Goal: Book appointment/travel/reservation

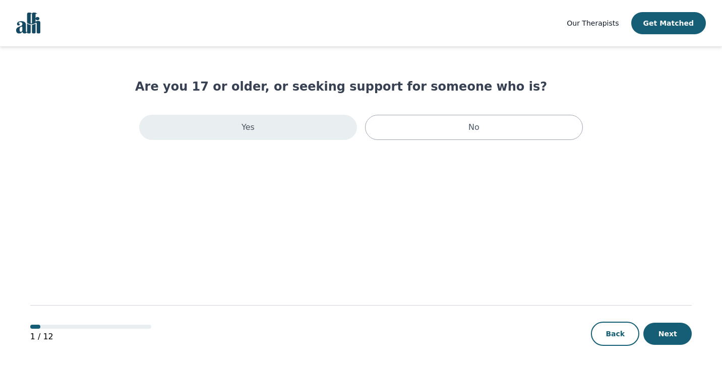
click at [274, 137] on div "Yes" at bounding box center [248, 127] width 218 height 25
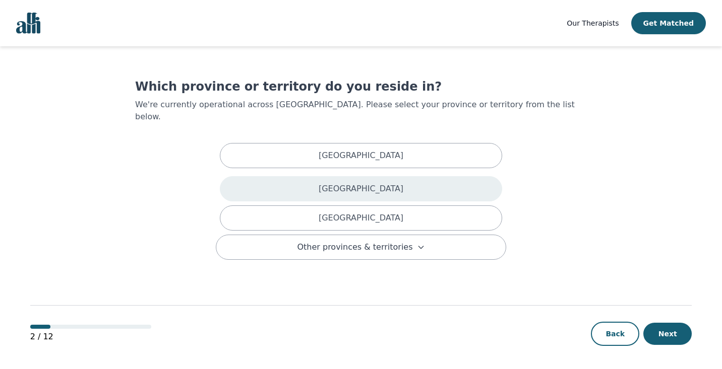
click at [373, 183] on p "[GEOGRAPHIC_DATA]" at bounding box center [360, 189] width 85 height 12
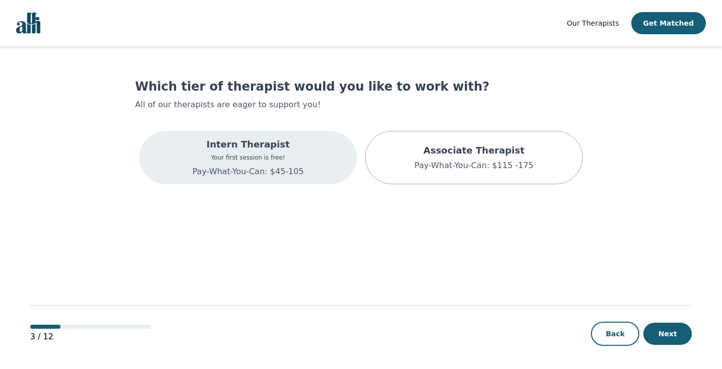
click at [269, 157] on p "Your first session is free!" at bounding box center [247, 158] width 111 height 8
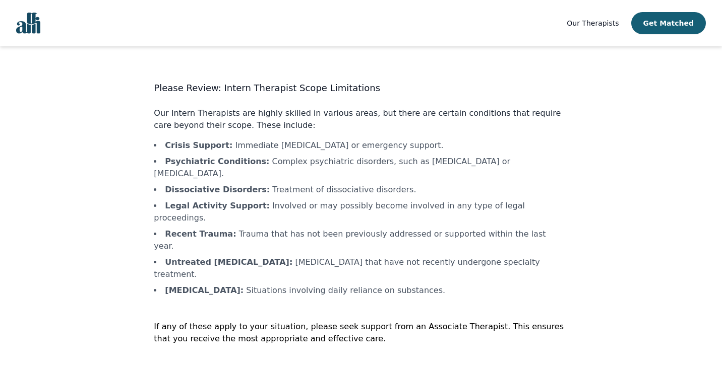
scroll to position [1, 0]
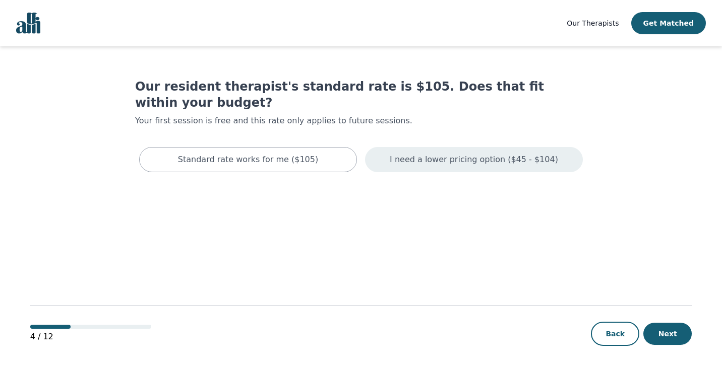
click at [423, 154] on p "I need a lower pricing option ($45 - $104)" at bounding box center [474, 160] width 168 height 12
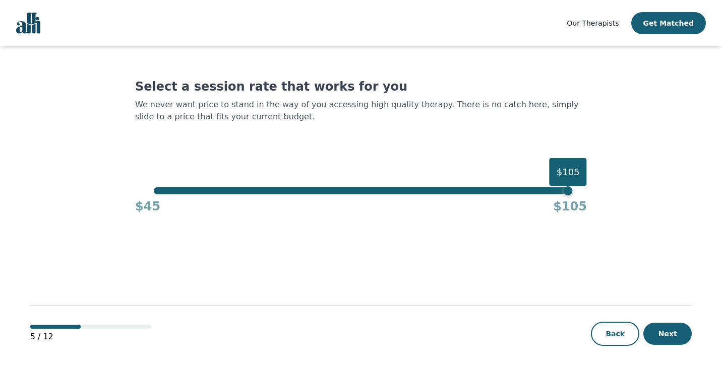
click at [353, 195] on div "$45 $105" at bounding box center [361, 205] width 452 height 20
click at [366, 190] on div "$105" at bounding box center [361, 190] width 414 height 7
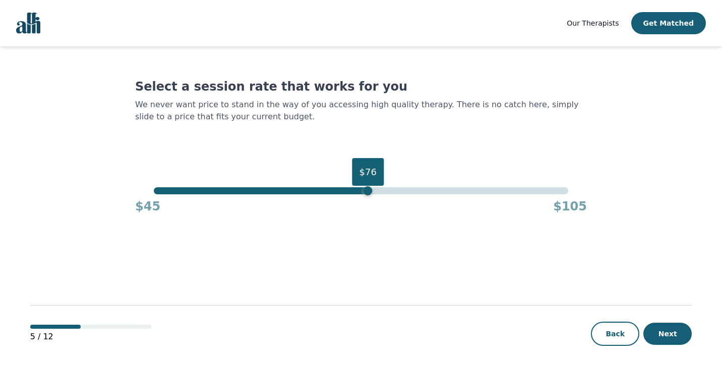
click at [363, 191] on div "$76" at bounding box center [361, 190] width 414 height 7
click at [161, 189] on div "$75" at bounding box center [361, 190] width 414 height 7
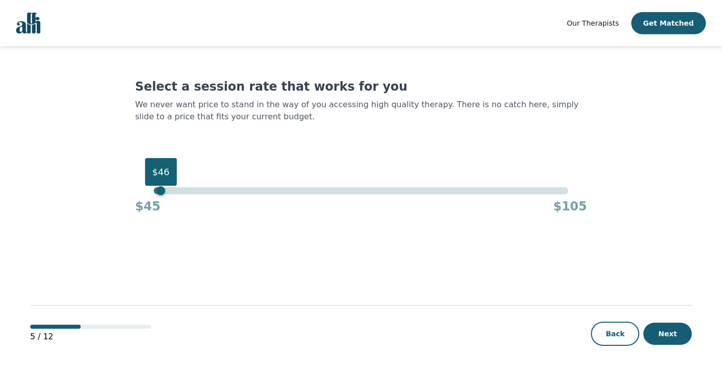
click at [159, 192] on div "$46" at bounding box center [160, 190] width 9 height 9
click at [161, 192] on div "$46" at bounding box center [160, 190] width 9 height 9
click at [152, 194] on div "$46 $45 $105" at bounding box center [361, 200] width 452 height 27
drag, startPoint x: 161, startPoint y: 191, endPoint x: 138, endPoint y: 194, distance: 23.3
click at [138, 194] on div "$45 $45 $105" at bounding box center [361, 200] width 452 height 27
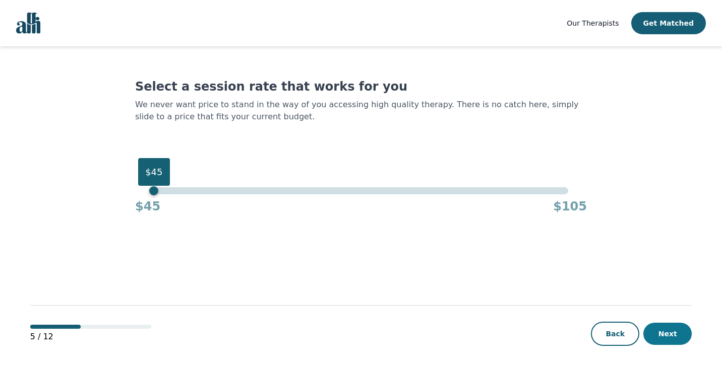
click at [650, 330] on button "Next" at bounding box center [667, 334] width 48 height 22
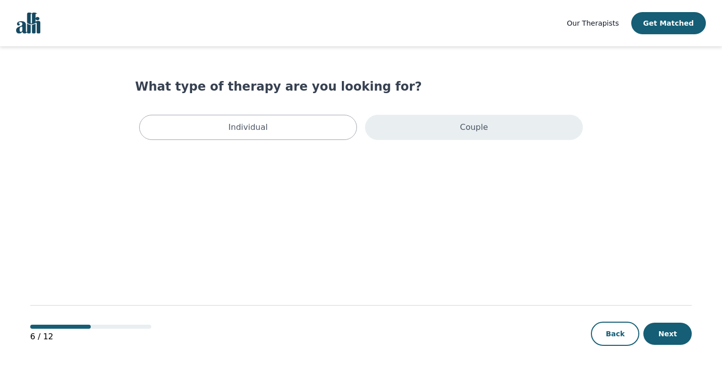
click at [425, 130] on div "Couple" at bounding box center [474, 127] width 218 height 25
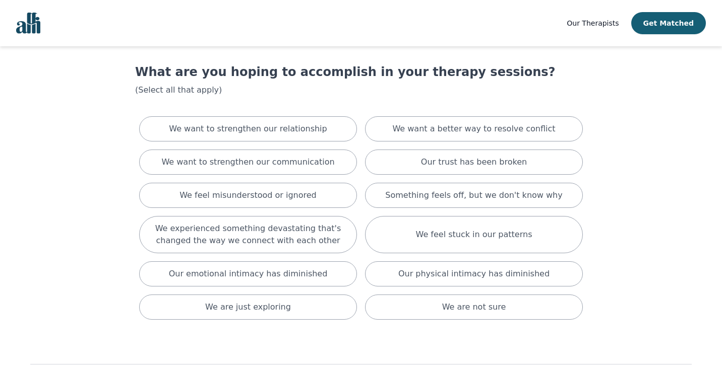
scroll to position [7, 0]
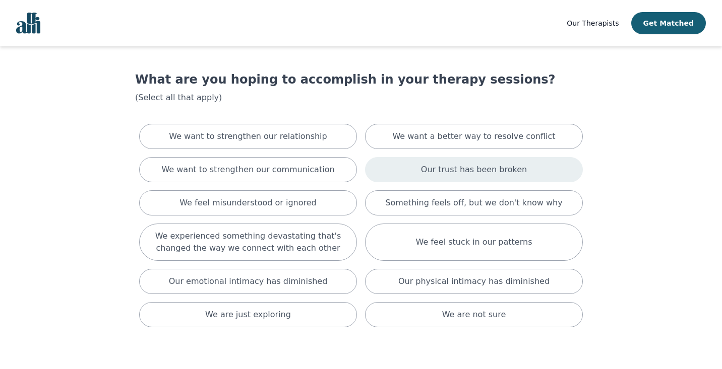
click at [452, 164] on p "Our trust has been broken" at bounding box center [474, 170] width 106 height 12
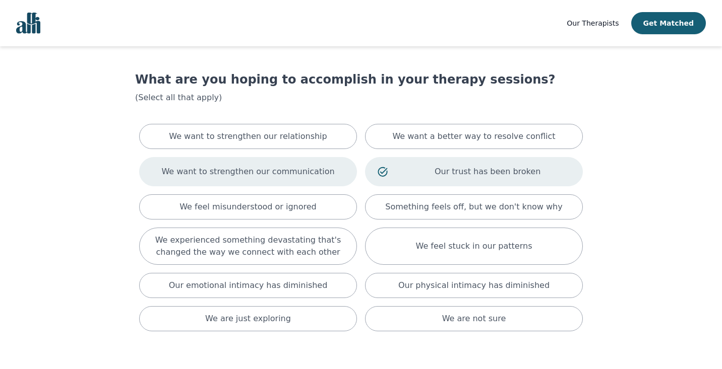
click at [221, 174] on p "We want to strengthen our communication" at bounding box center [247, 172] width 173 height 12
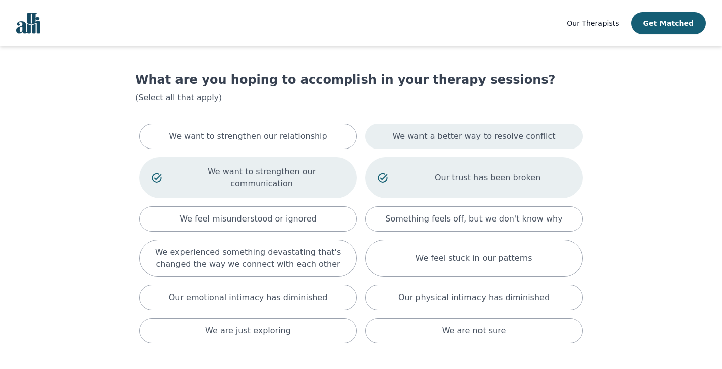
click at [388, 134] on div "We want a better way to resolve conflict" at bounding box center [474, 136] width 218 height 25
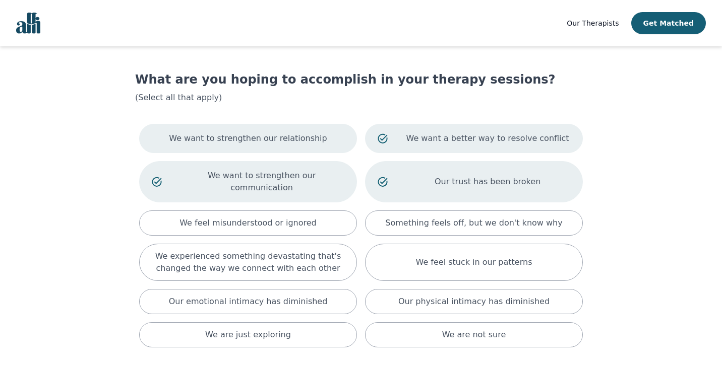
click at [273, 144] on p "We want to strengthen our relationship" at bounding box center [248, 139] width 158 height 12
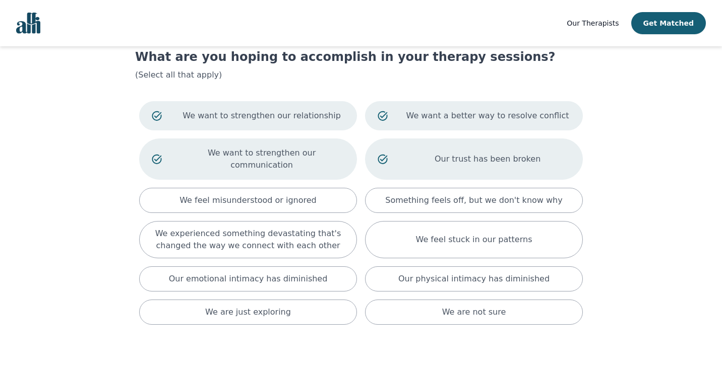
scroll to position [30, 0]
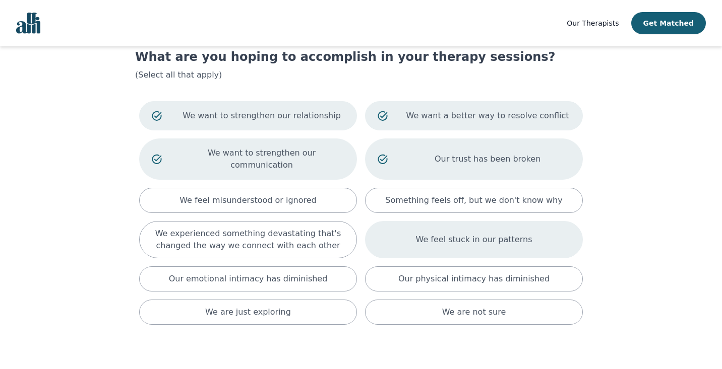
click at [495, 234] on p "We feel stuck in our patterns" at bounding box center [474, 240] width 116 height 12
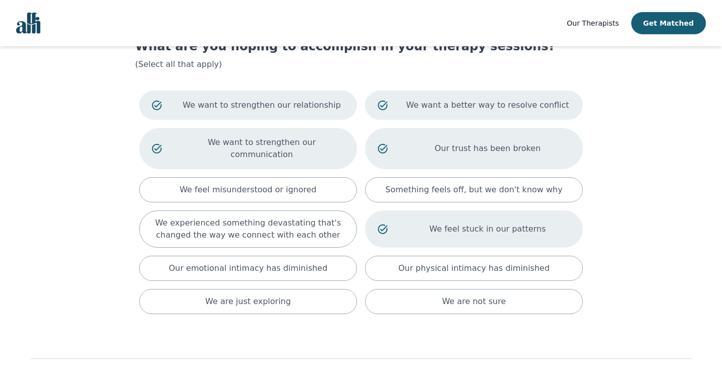
scroll to position [36, 0]
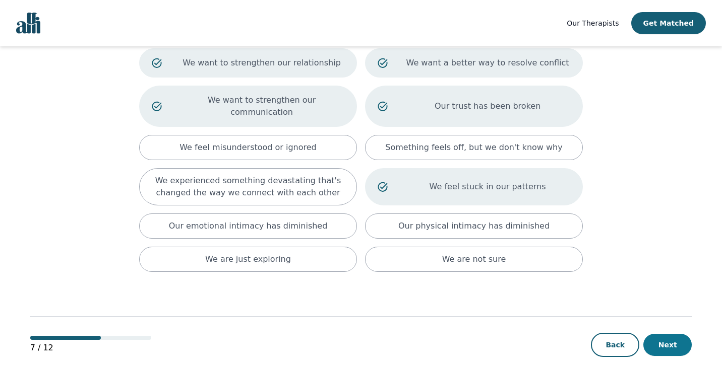
click at [658, 334] on button "Next" at bounding box center [667, 345] width 48 height 22
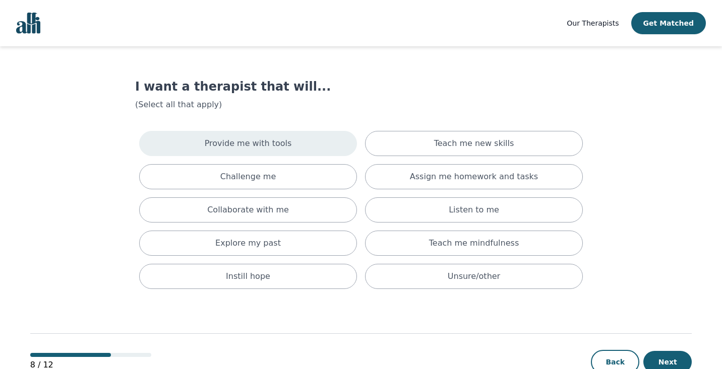
click at [311, 134] on div "Provide me with tools" at bounding box center [248, 143] width 218 height 25
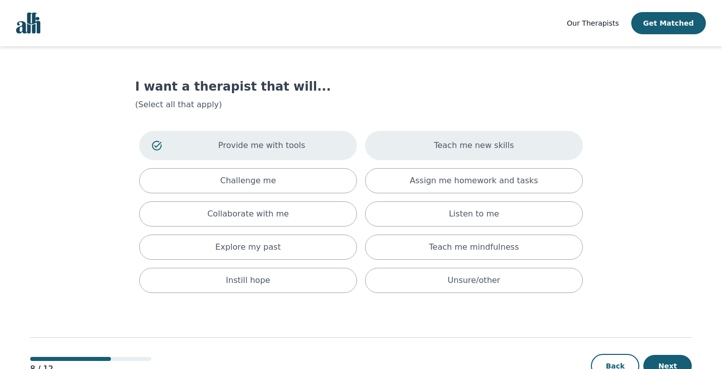
click at [401, 145] on div "Teach me new skills" at bounding box center [474, 145] width 218 height 29
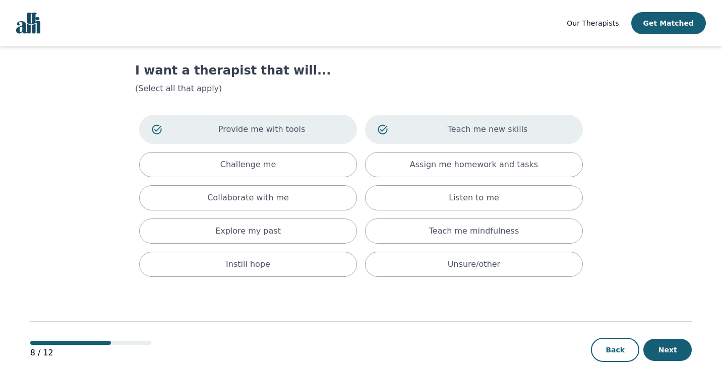
scroll to position [21, 0]
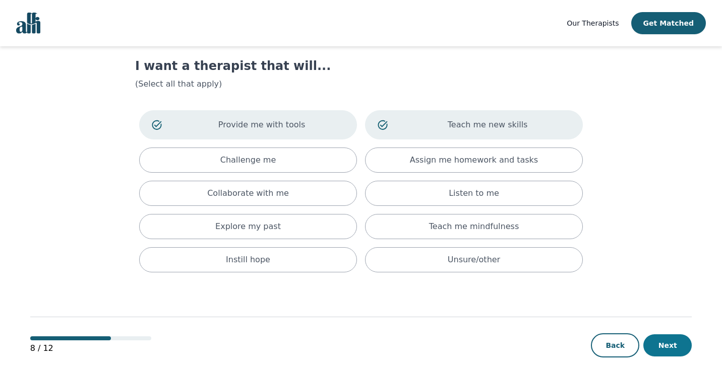
click at [673, 339] on button "Next" at bounding box center [667, 346] width 48 height 22
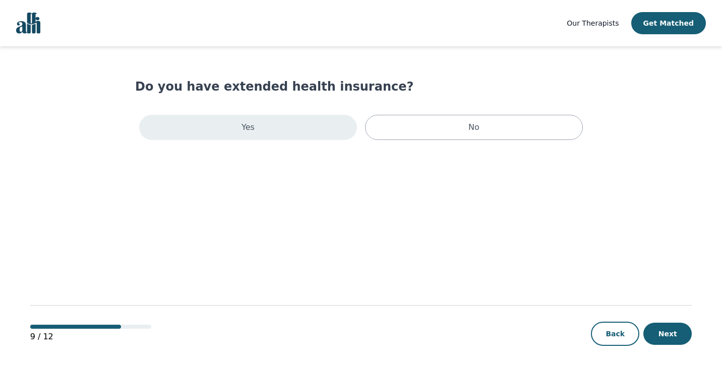
click at [297, 136] on div "Yes" at bounding box center [248, 127] width 218 height 25
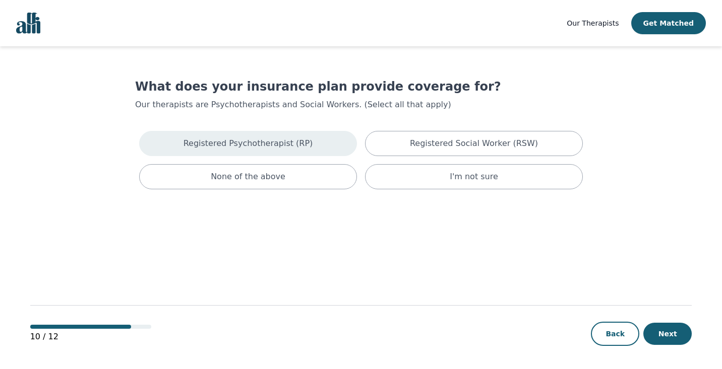
click at [327, 146] on div "Registered Psychotherapist (RP)" at bounding box center [248, 143] width 218 height 25
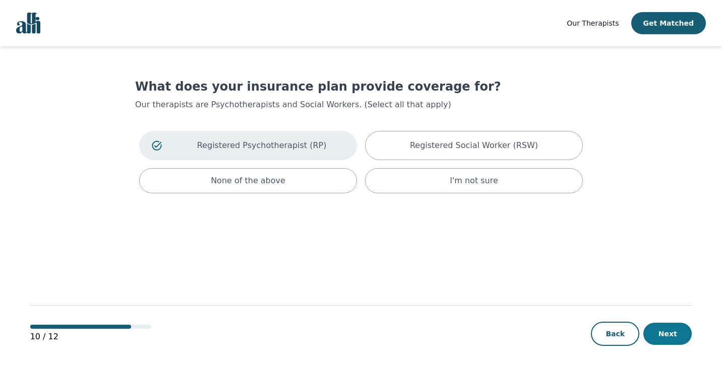
click at [664, 330] on button "Next" at bounding box center [667, 334] width 48 height 22
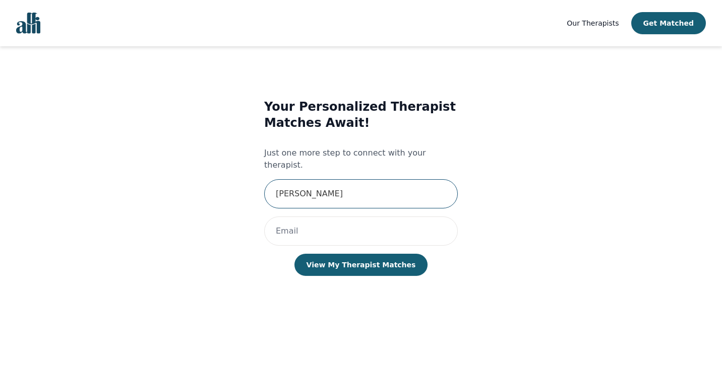
type input "[PERSON_NAME]"
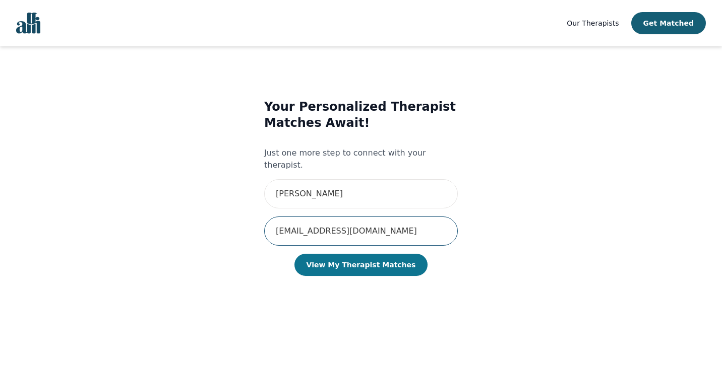
type input "[EMAIL_ADDRESS][DOMAIN_NAME]"
click at [376, 254] on button "View My Therapist Matches" at bounding box center [361, 265] width 134 height 22
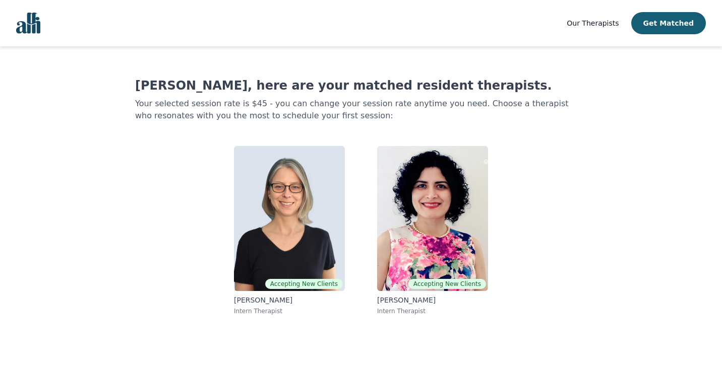
scroll to position [1, 0]
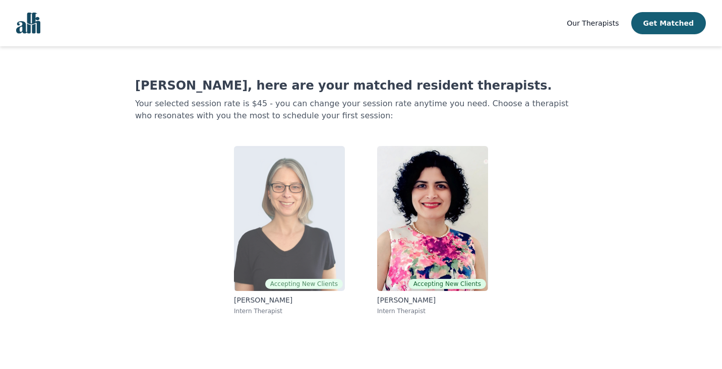
click at [270, 232] on img at bounding box center [289, 218] width 111 height 145
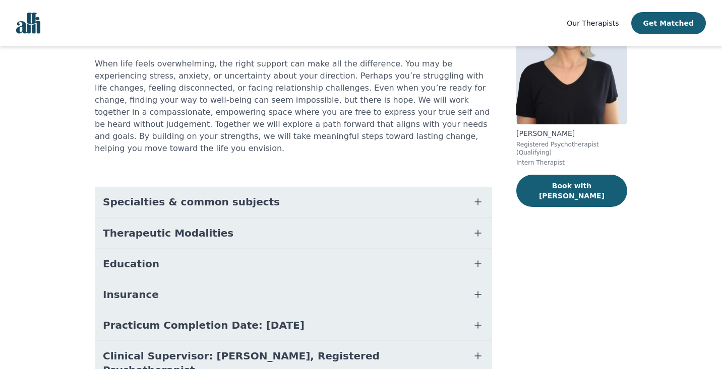
scroll to position [93, 0]
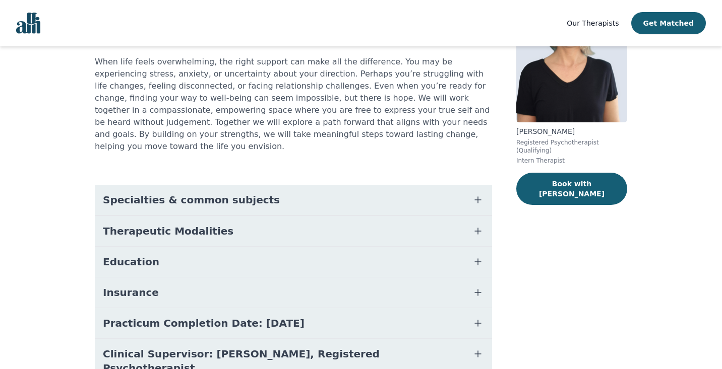
click at [380, 193] on button "Specialties & common subjects" at bounding box center [293, 200] width 397 height 30
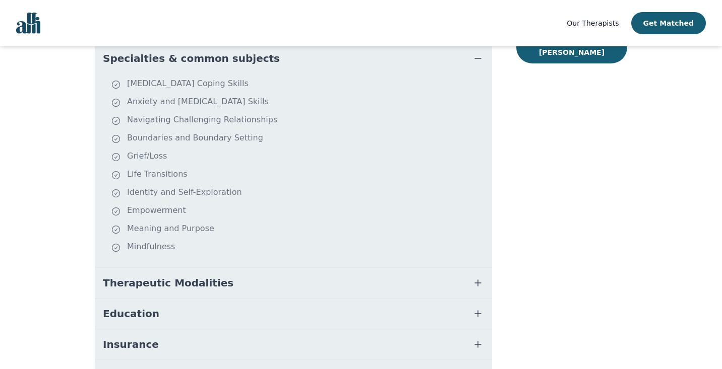
scroll to position [235, 0]
click at [374, 268] on button "Therapeutic Modalities" at bounding box center [293, 283] width 397 height 30
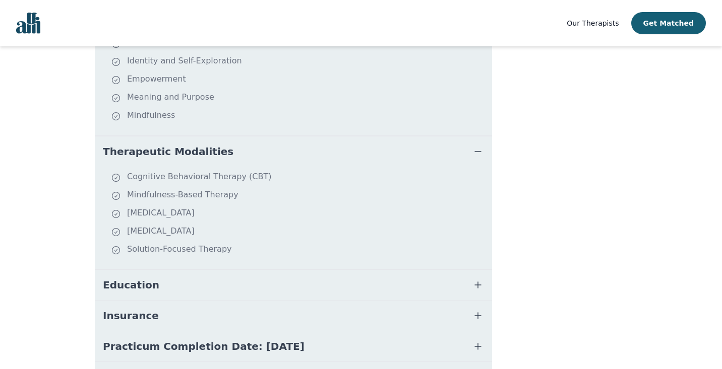
scroll to position [369, 0]
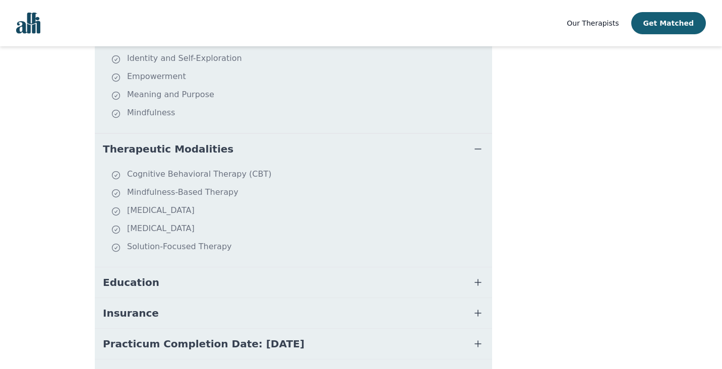
click at [374, 268] on button "Education" at bounding box center [293, 283] width 397 height 30
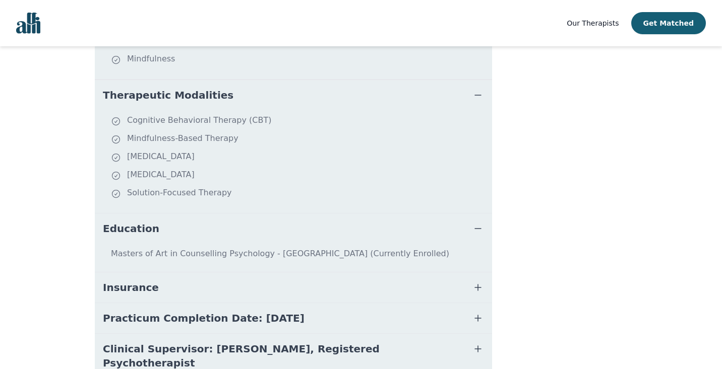
scroll to position [424, 0]
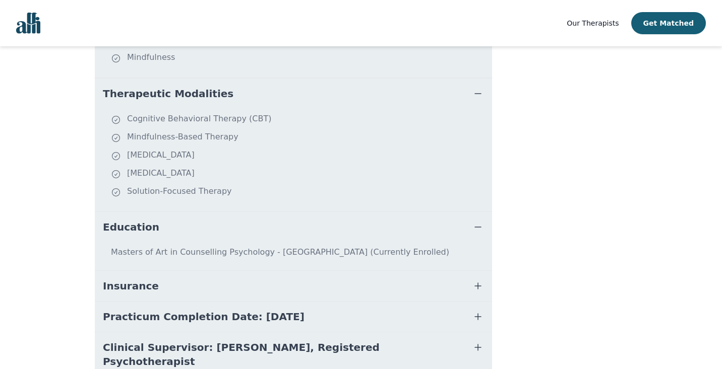
click at [374, 271] on button "Insurance" at bounding box center [293, 286] width 397 height 30
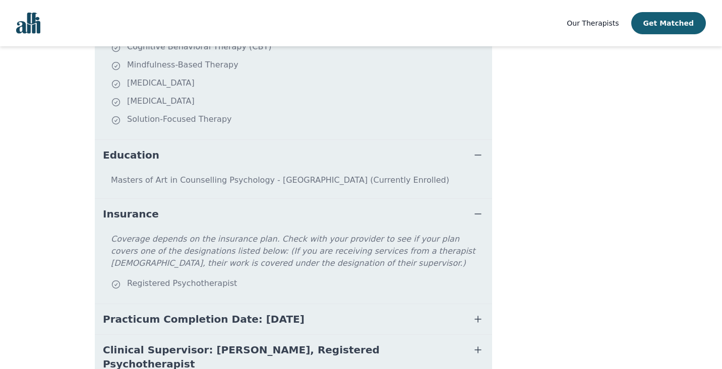
scroll to position [498, 0]
click at [369, 334] on button "Clinical Supervisor: [PERSON_NAME], Registered Psychotherapist" at bounding box center [293, 356] width 397 height 44
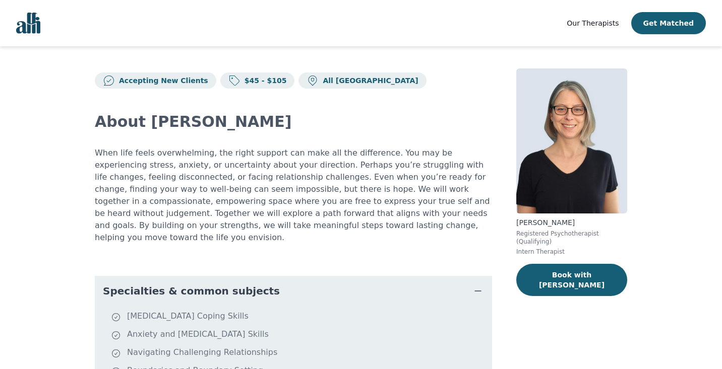
scroll to position [0, 0]
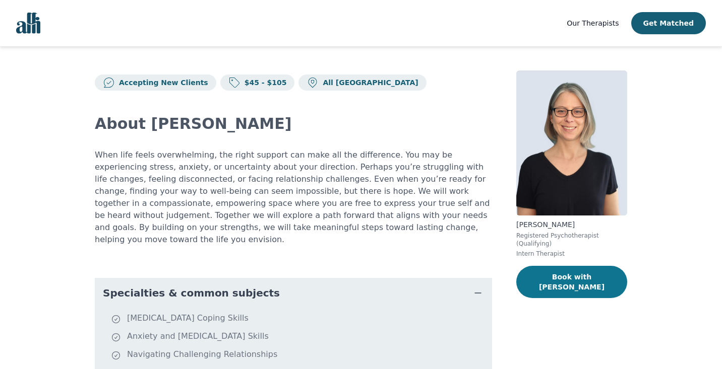
click at [532, 282] on button "Book with [PERSON_NAME]" at bounding box center [571, 282] width 111 height 32
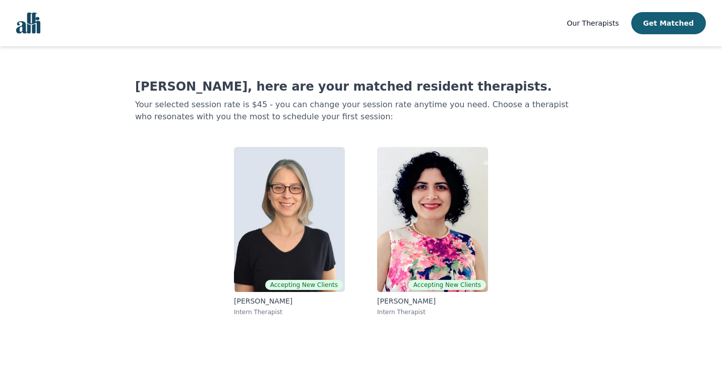
scroll to position [1, 0]
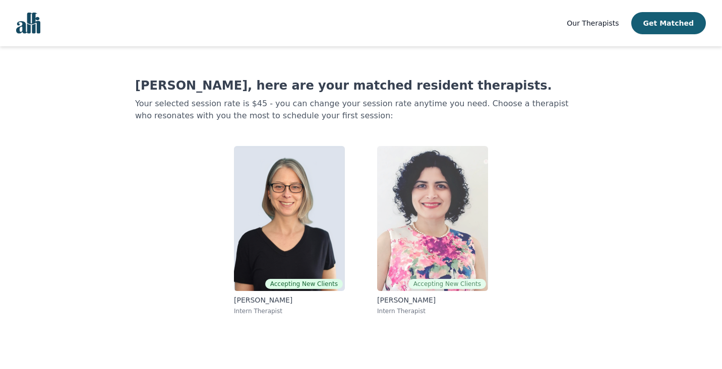
click at [439, 188] on img at bounding box center [432, 218] width 111 height 145
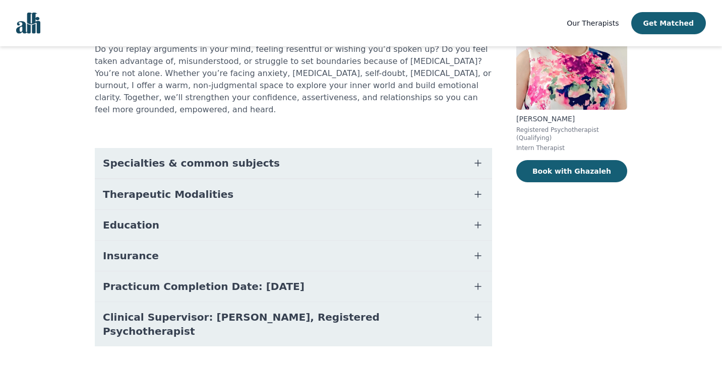
scroll to position [105, 0]
click at [547, 172] on button "Book with Ghazaleh" at bounding box center [571, 172] width 111 height 22
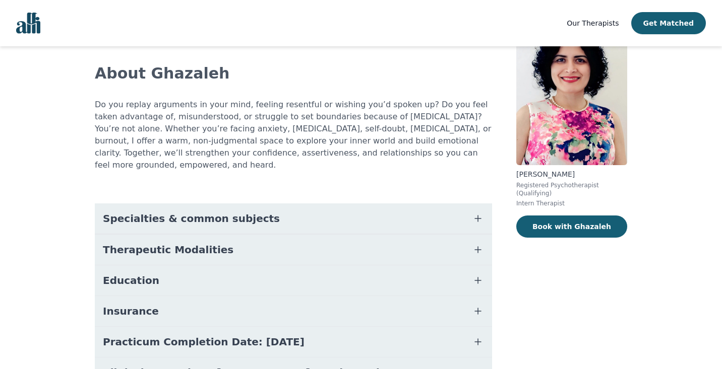
scroll to position [55, 0]
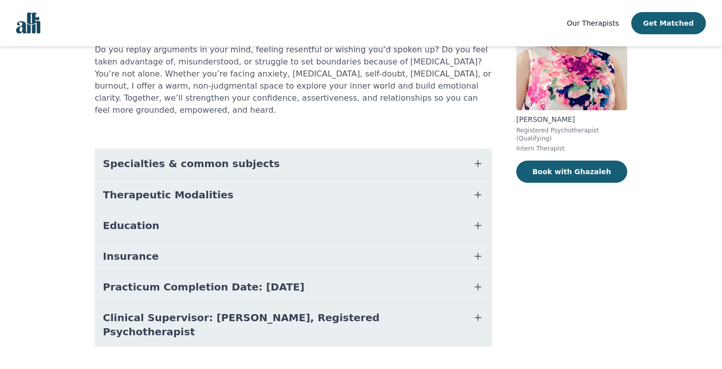
click at [183, 159] on button "Specialties & common subjects" at bounding box center [293, 164] width 397 height 30
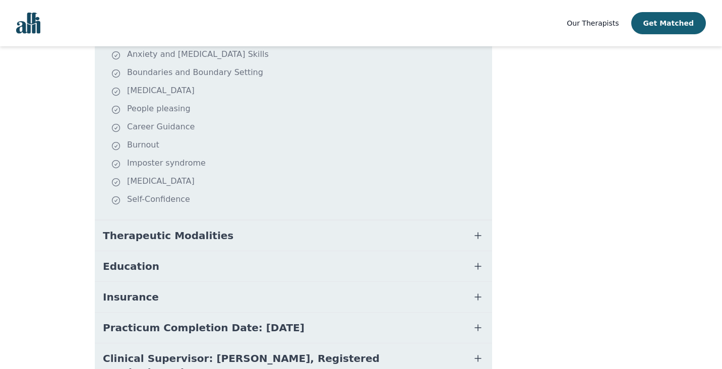
scroll to position [270, 0]
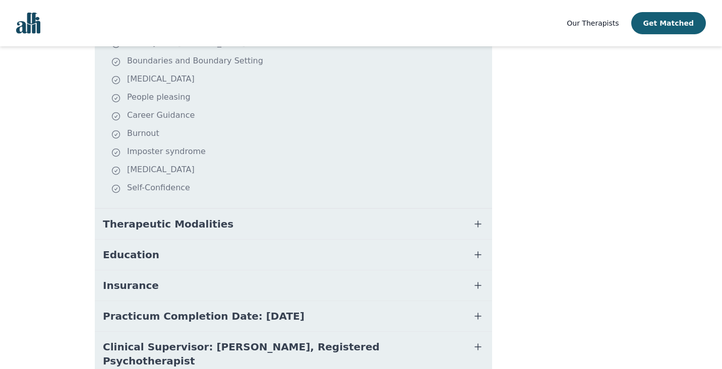
click at [166, 217] on span "Therapeutic Modalities" at bounding box center [168, 224] width 131 height 14
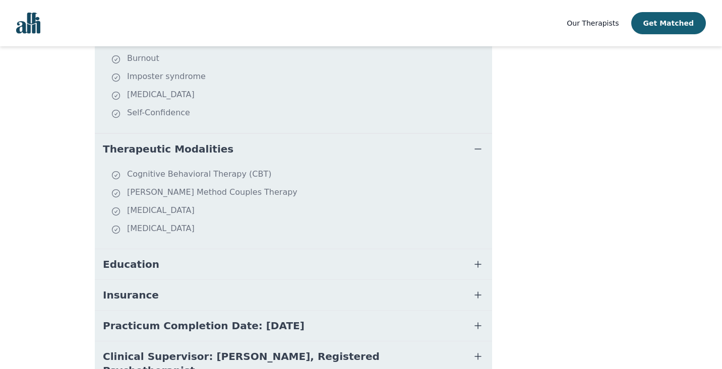
click at [166, 249] on button "Education" at bounding box center [293, 264] width 397 height 30
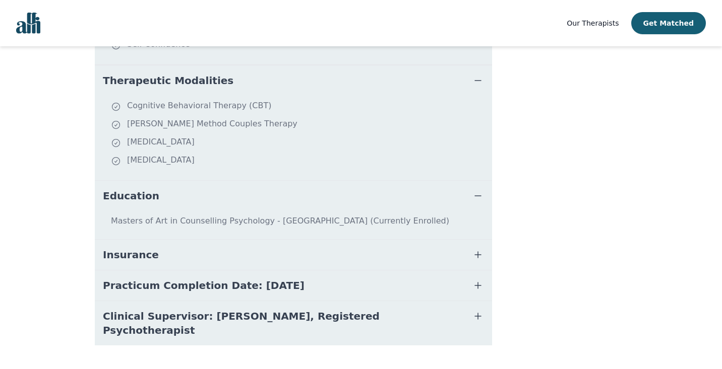
scroll to position [412, 0]
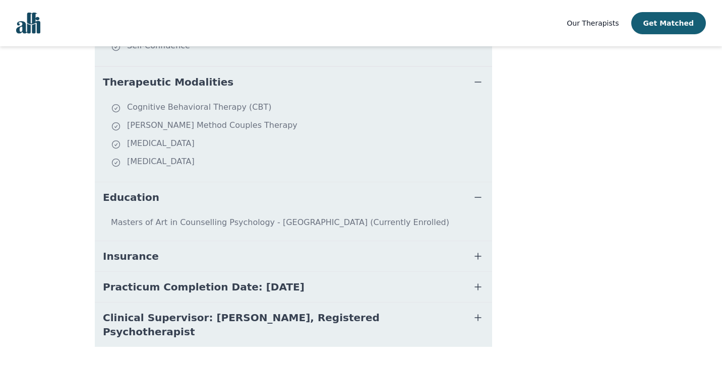
click at [167, 241] on button "Insurance" at bounding box center [293, 256] width 397 height 30
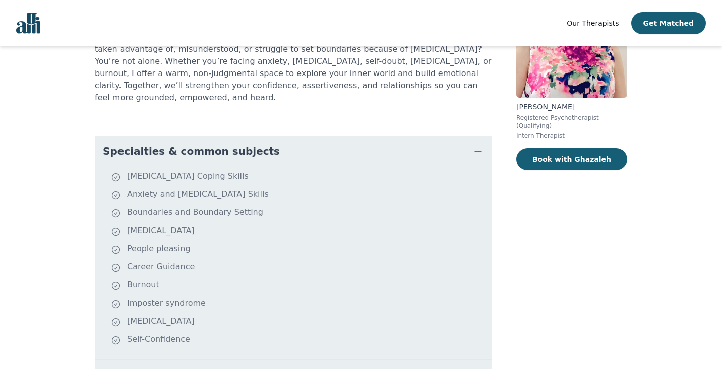
scroll to position [124, 0]
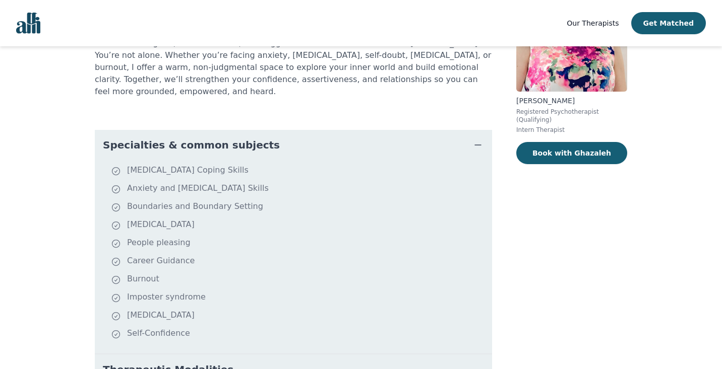
scroll to position [1, 0]
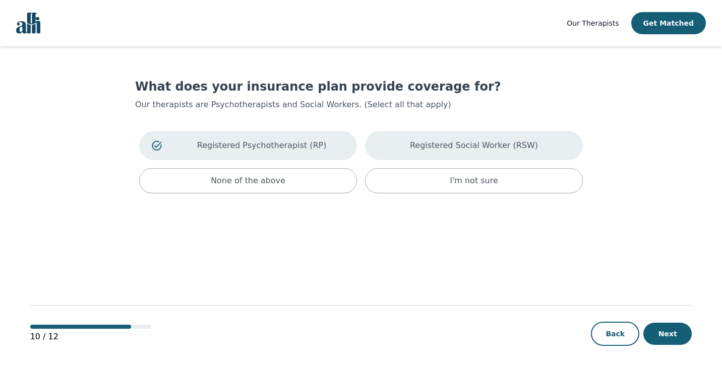
click at [446, 145] on p "Registered Social Worker (RSW)" at bounding box center [474, 146] width 128 height 12
click at [671, 319] on div "10 / 12 Back Next" at bounding box center [361, 317] width 662 height 105
click at [670, 331] on button "Next" at bounding box center [667, 334] width 48 height 22
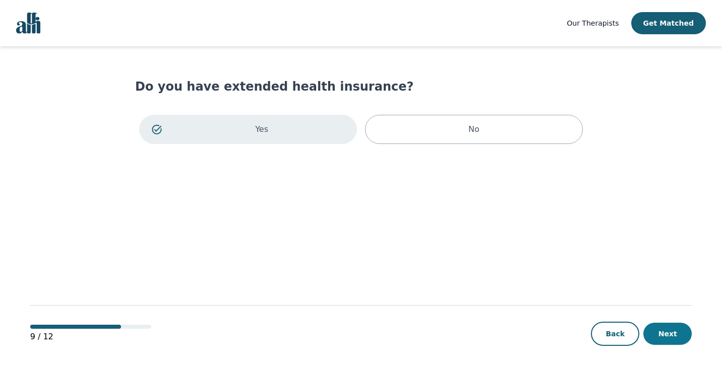
click at [680, 333] on button "Next" at bounding box center [667, 334] width 48 height 22
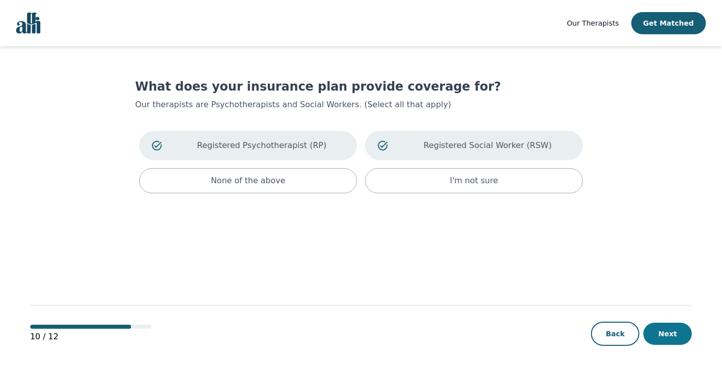
click at [660, 333] on button "Next" at bounding box center [667, 334] width 48 height 22
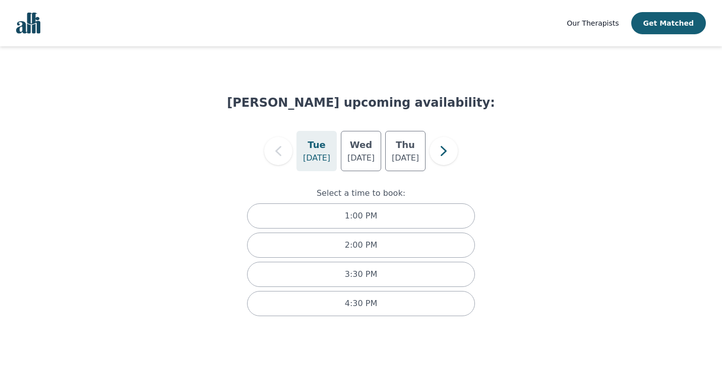
click at [601, 23] on span "Our Therapists" at bounding box center [592, 23] width 52 height 8
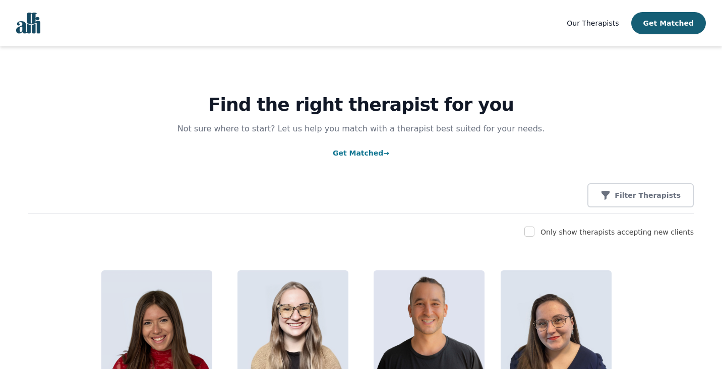
click at [358, 151] on link "Get Matched →" at bounding box center [361, 153] width 56 height 8
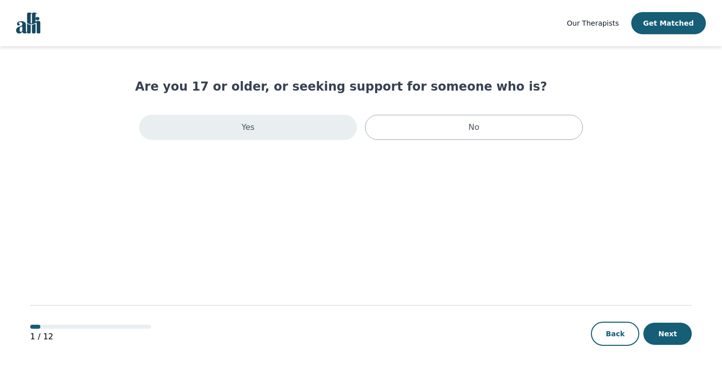
click at [249, 133] on p "Yes" at bounding box center [247, 127] width 13 height 12
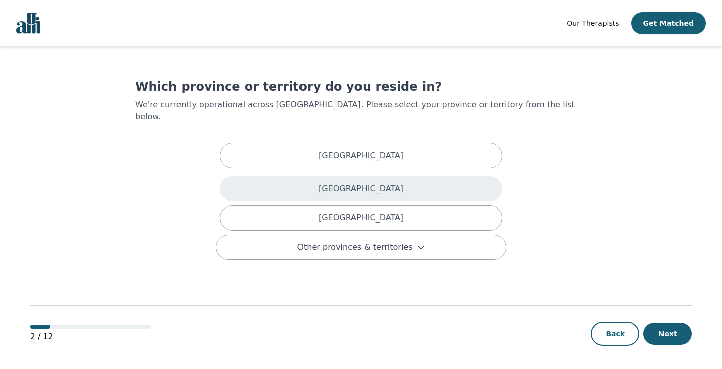
click at [358, 183] on p "[GEOGRAPHIC_DATA]" at bounding box center [360, 189] width 85 height 12
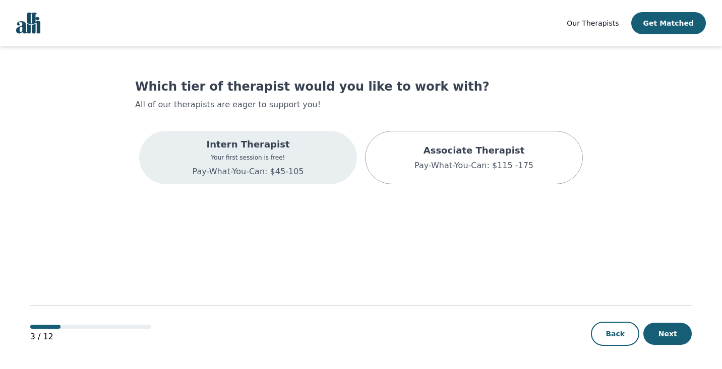
click at [302, 145] on div "Intern Therapist Your first session is free! Pay-What-You-Can: $45-105" at bounding box center [248, 157] width 218 height 53
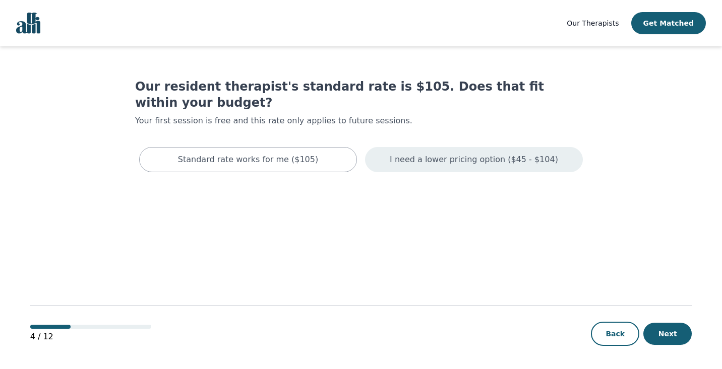
click at [444, 154] on p "I need a lower pricing option ($45 - $104)" at bounding box center [474, 160] width 168 height 12
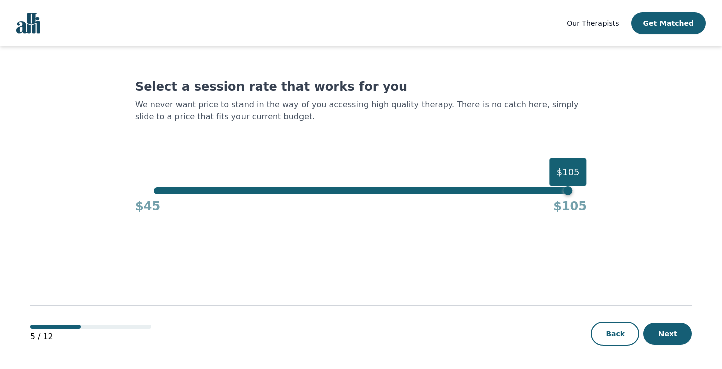
click at [154, 191] on div "$105" at bounding box center [361, 190] width 414 height 7
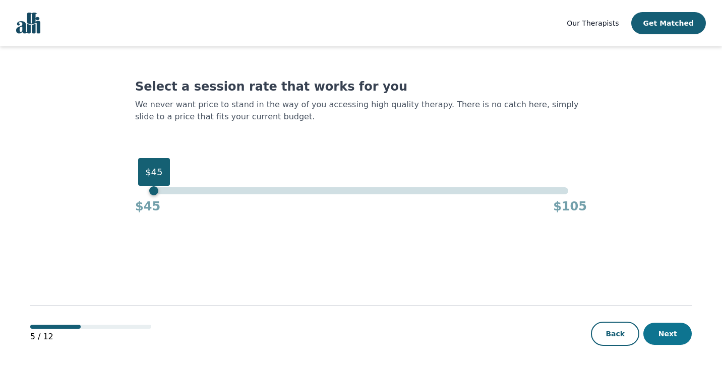
click at [665, 332] on button "Next" at bounding box center [667, 334] width 48 height 22
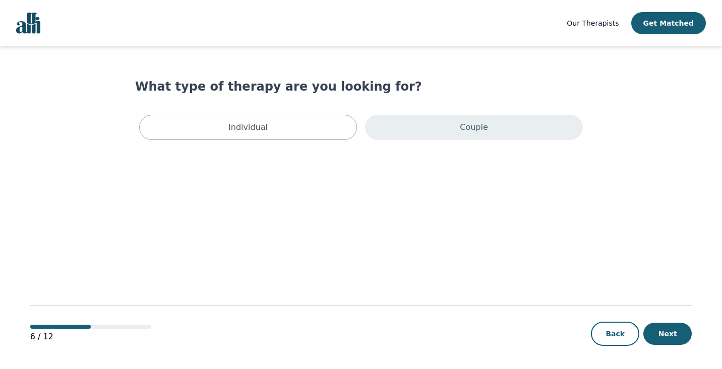
click at [407, 130] on div "Couple" at bounding box center [474, 127] width 218 height 25
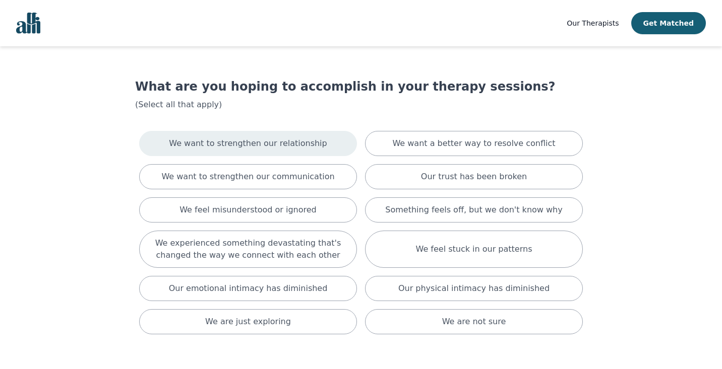
click at [315, 138] on p "We want to strengthen our relationship" at bounding box center [248, 144] width 158 height 12
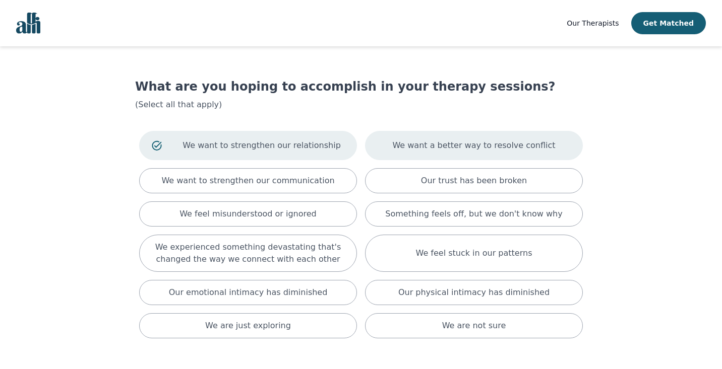
click at [438, 142] on p "We want a better way to resolve conflict" at bounding box center [473, 146] width 163 height 12
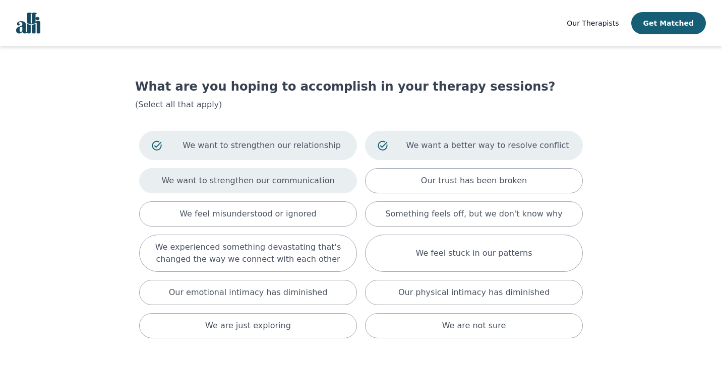
click at [294, 179] on p "We want to strengthen our communication" at bounding box center [247, 181] width 173 height 12
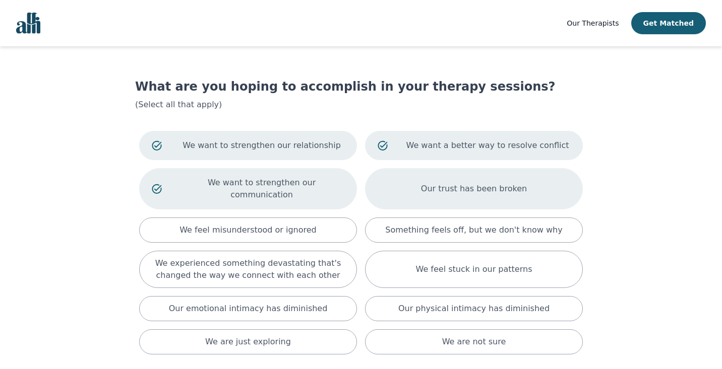
click at [424, 180] on div "Our trust has been broken" at bounding box center [474, 188] width 218 height 41
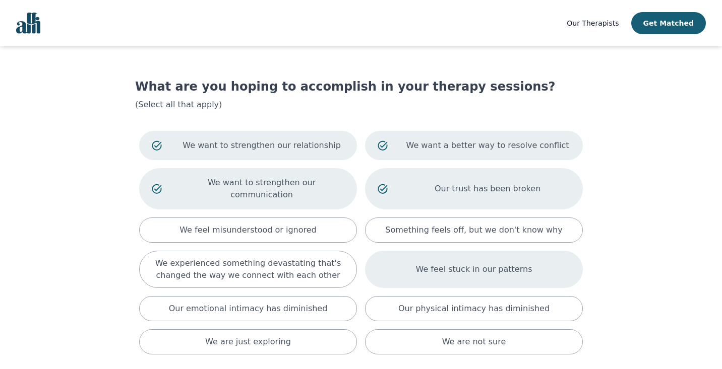
click at [423, 251] on div "We feel stuck in our patterns" at bounding box center [474, 269] width 218 height 37
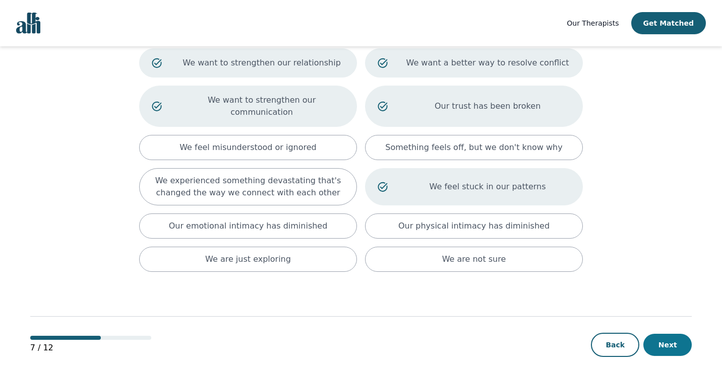
click at [656, 334] on button "Next" at bounding box center [667, 345] width 48 height 22
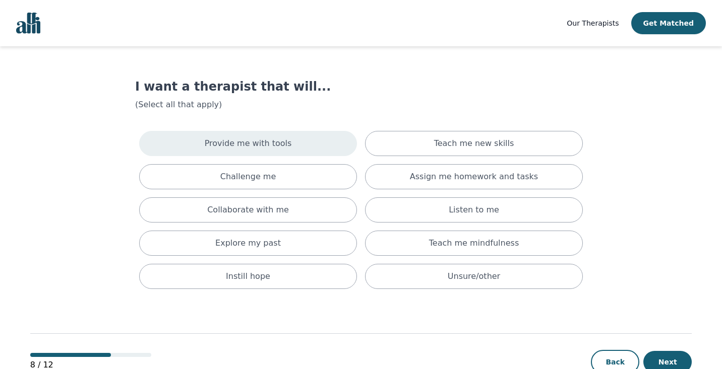
click at [315, 152] on div "Provide me with tools" at bounding box center [248, 143] width 218 height 25
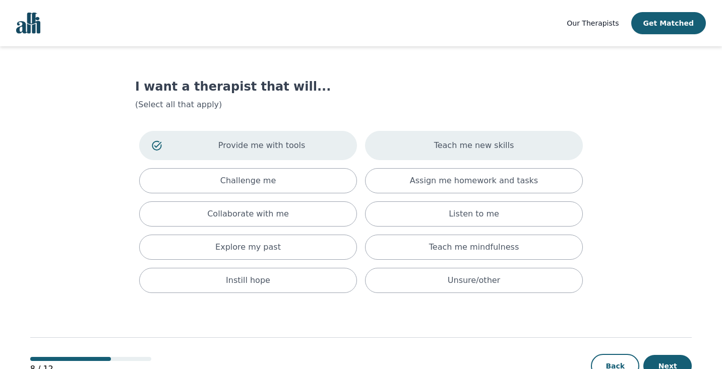
click at [430, 150] on div "Teach me new skills" at bounding box center [474, 145] width 218 height 29
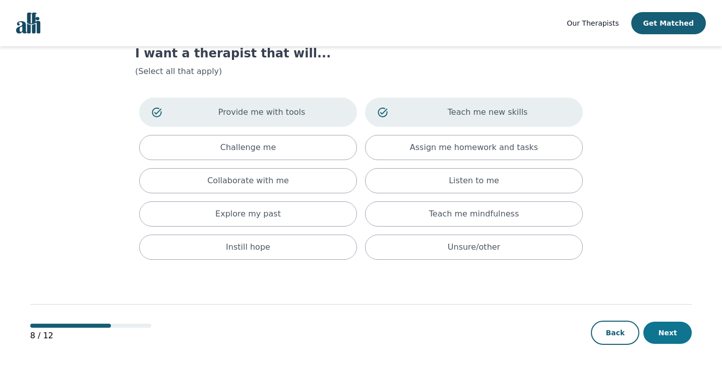
click at [677, 334] on button "Next" at bounding box center [667, 333] width 48 height 22
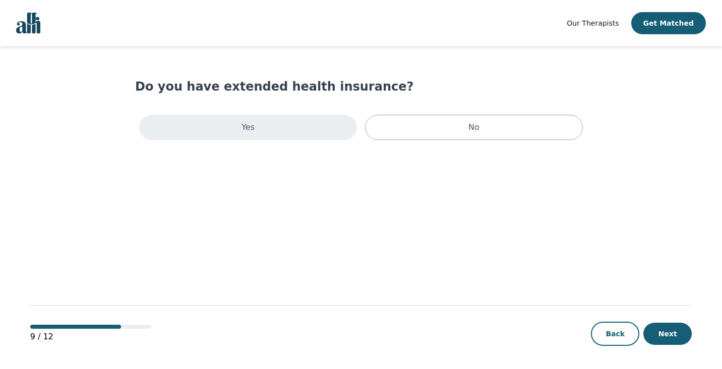
click at [338, 127] on div "Yes" at bounding box center [248, 127] width 218 height 25
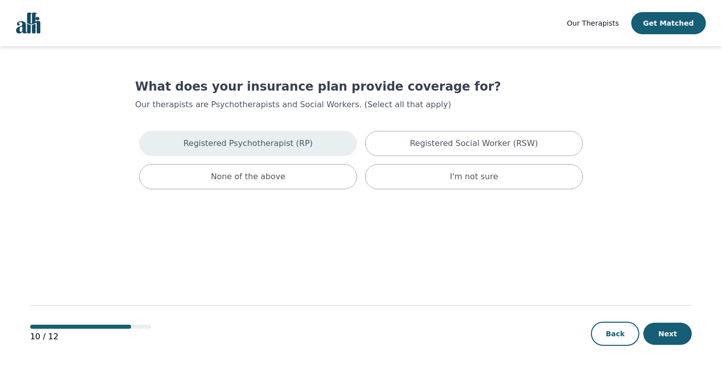
click at [333, 146] on div "Registered Psychotherapist (RP)" at bounding box center [248, 143] width 218 height 25
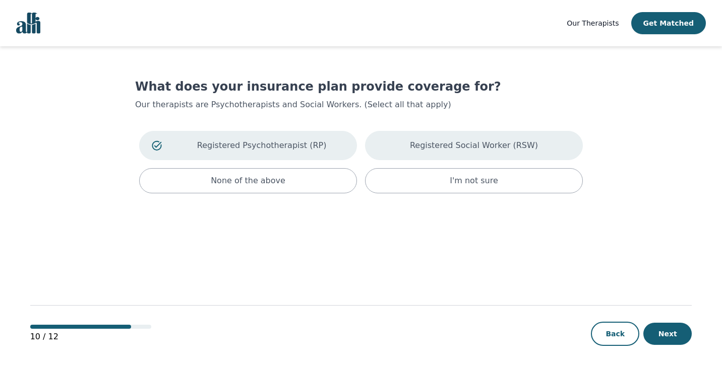
click at [437, 142] on p "Registered Social Worker (RSW)" at bounding box center [474, 146] width 128 height 12
click at [662, 324] on button "Next" at bounding box center [667, 334] width 48 height 22
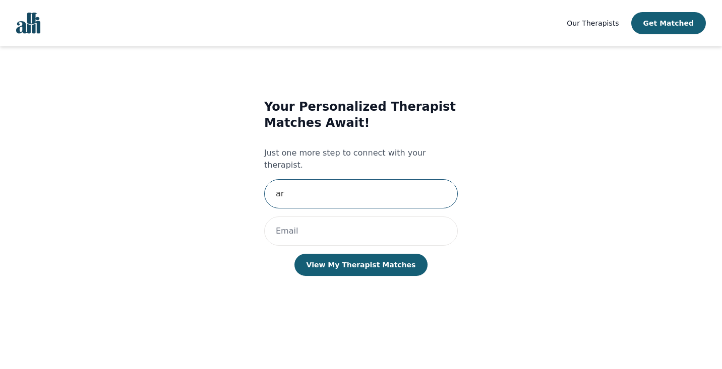
type input "a"
type input "[PERSON_NAME]"
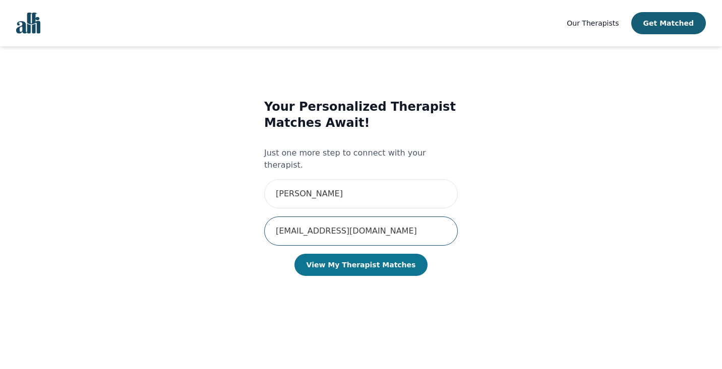
type input "[EMAIL_ADDRESS][DOMAIN_NAME]"
click at [391, 254] on button "View My Therapist Matches" at bounding box center [361, 265] width 134 height 22
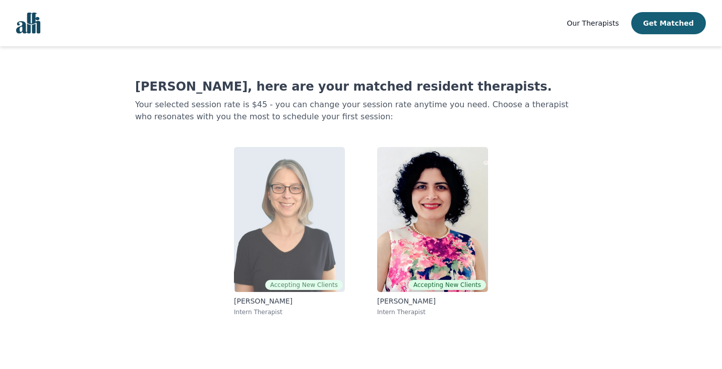
click at [274, 213] on img at bounding box center [289, 219] width 111 height 145
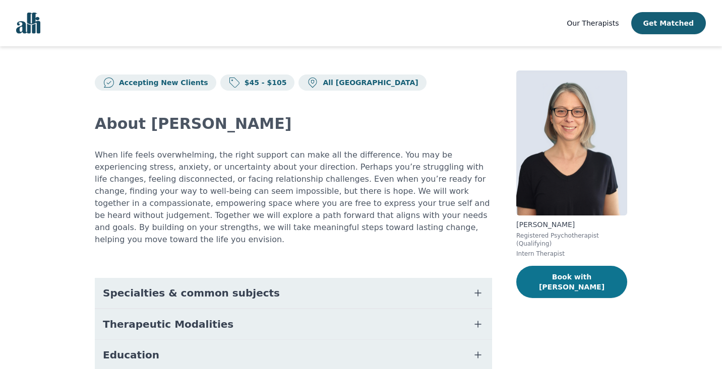
click at [563, 279] on button "Book with [PERSON_NAME]" at bounding box center [571, 282] width 111 height 32
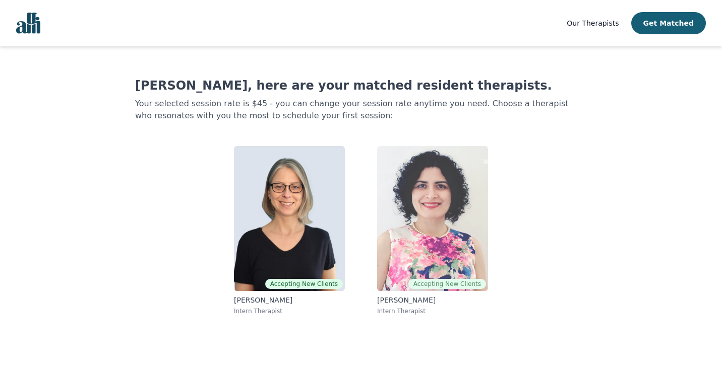
scroll to position [1, 0]
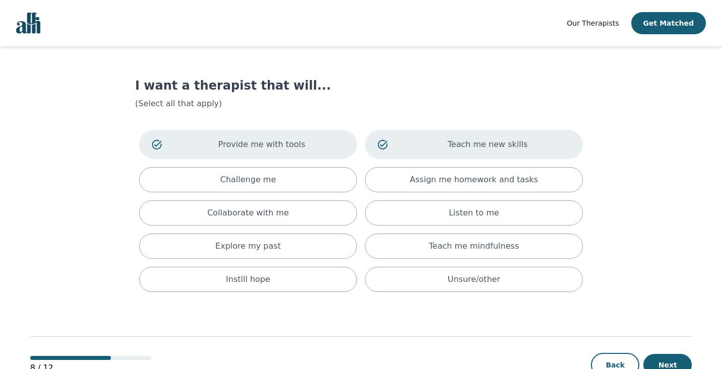
scroll to position [33, 0]
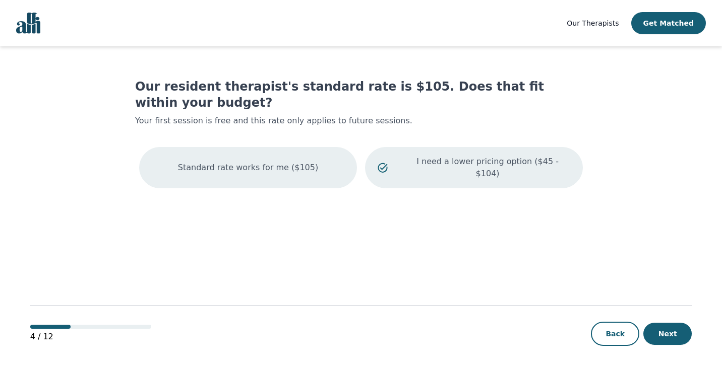
click at [246, 162] on p "Standard rate works for me ($105)" at bounding box center [248, 168] width 140 height 12
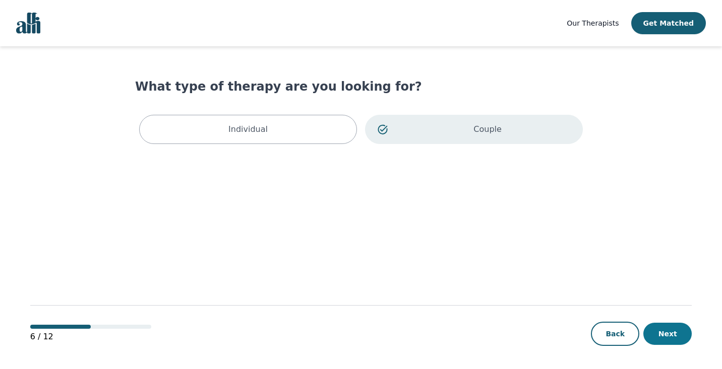
click at [671, 329] on button "Next" at bounding box center [667, 334] width 48 height 22
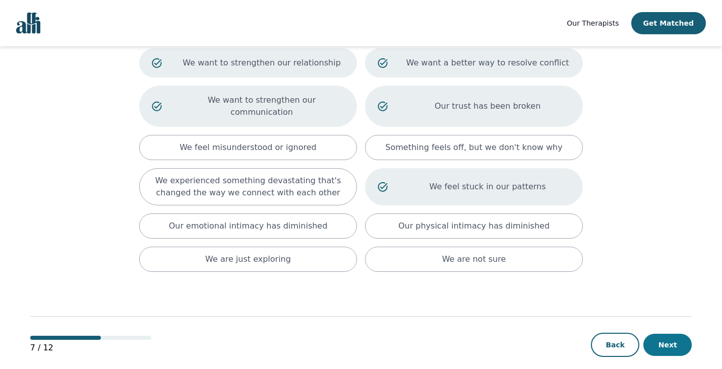
click at [662, 334] on button "Next" at bounding box center [667, 345] width 48 height 22
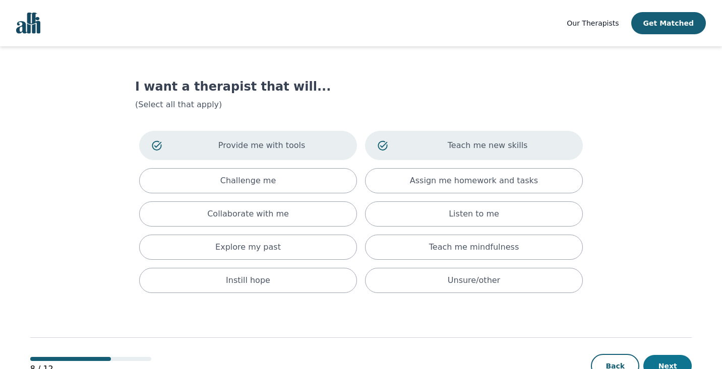
click at [660, 361] on button "Next" at bounding box center [667, 366] width 48 height 22
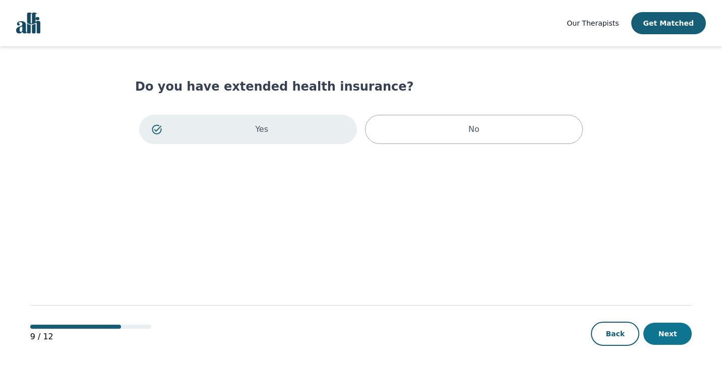
click at [673, 333] on button "Next" at bounding box center [667, 334] width 48 height 22
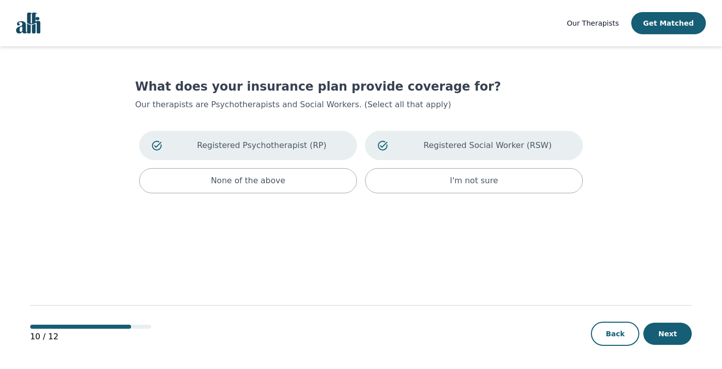
click at [673, 333] on button "Next" at bounding box center [667, 334] width 48 height 22
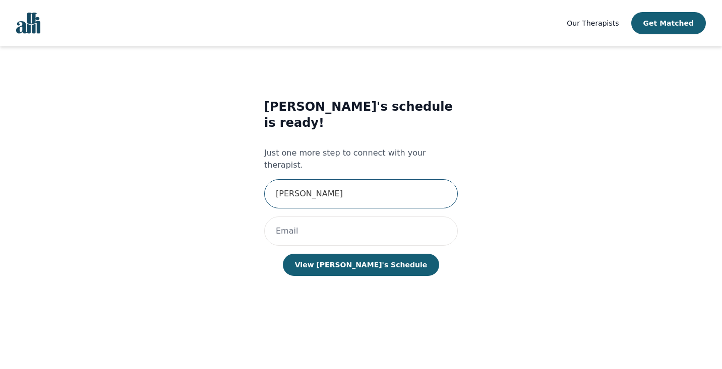
type input "[PERSON_NAME]"
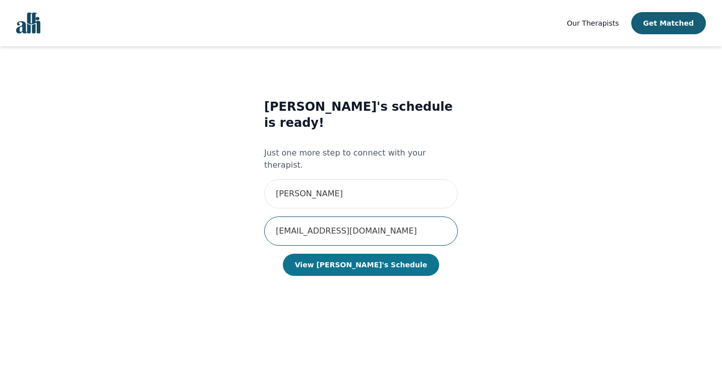
type input "[EMAIL_ADDRESS][DOMAIN_NAME]"
click at [367, 254] on button "View [PERSON_NAME]'s Schedule" at bounding box center [361, 265] width 156 height 22
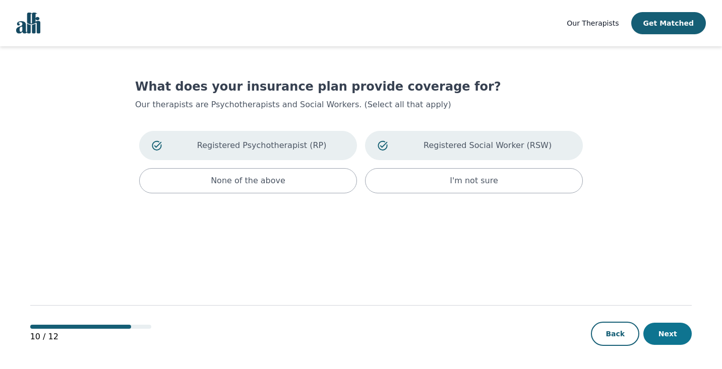
click at [655, 334] on button "Next" at bounding box center [667, 334] width 48 height 22
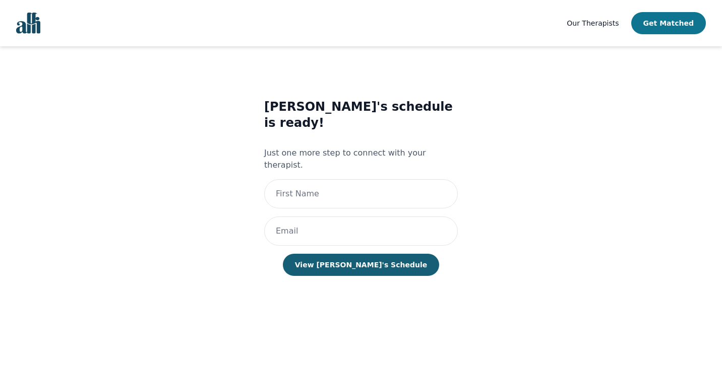
click at [678, 29] on button "Get Matched" at bounding box center [668, 23] width 75 height 22
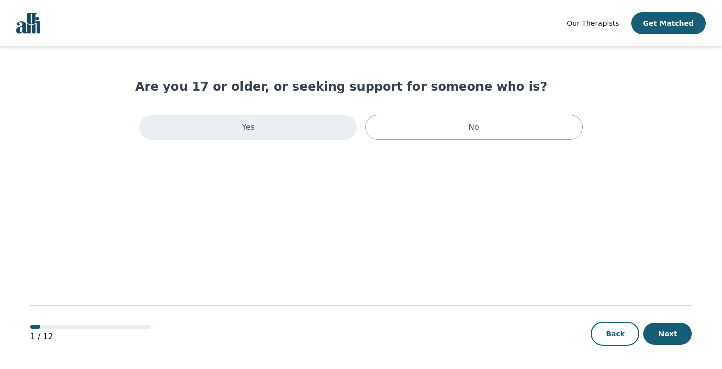
click at [256, 128] on div "Yes" at bounding box center [248, 127] width 218 height 25
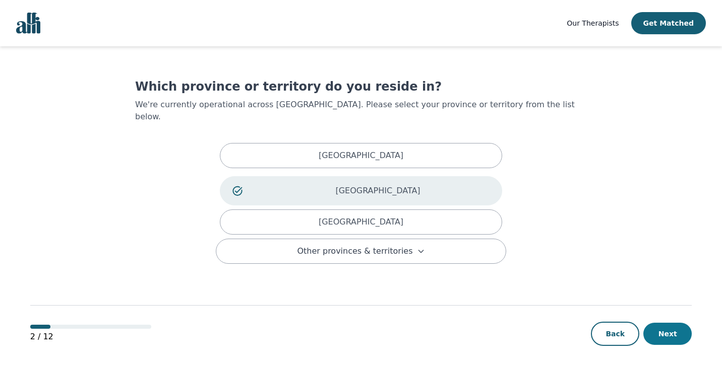
click at [655, 334] on button "Next" at bounding box center [667, 334] width 48 height 22
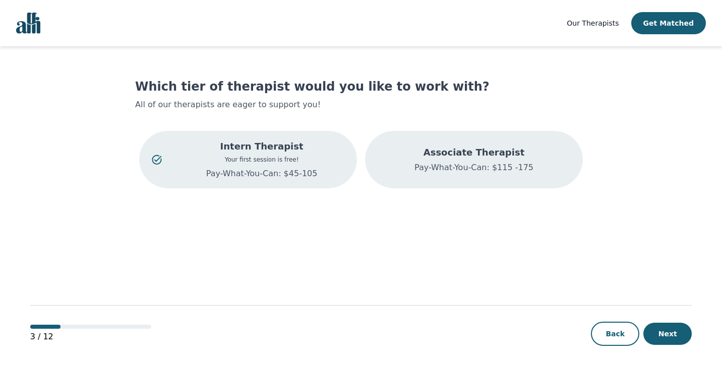
click at [434, 167] on p "Pay-What-You-Can: $115 -175" at bounding box center [473, 168] width 119 height 12
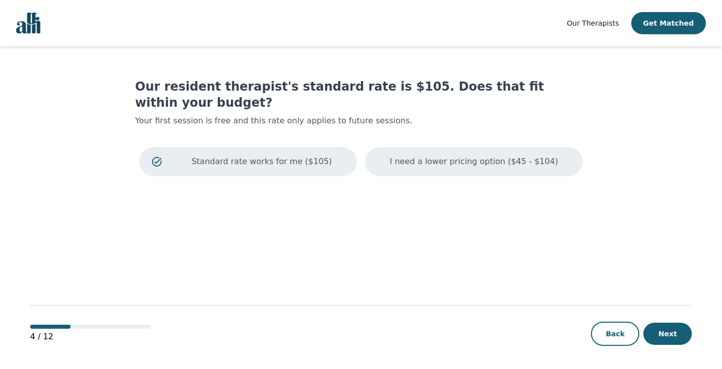
click at [420, 152] on div "I need a lower pricing option ($45 - $104)" at bounding box center [474, 161] width 218 height 29
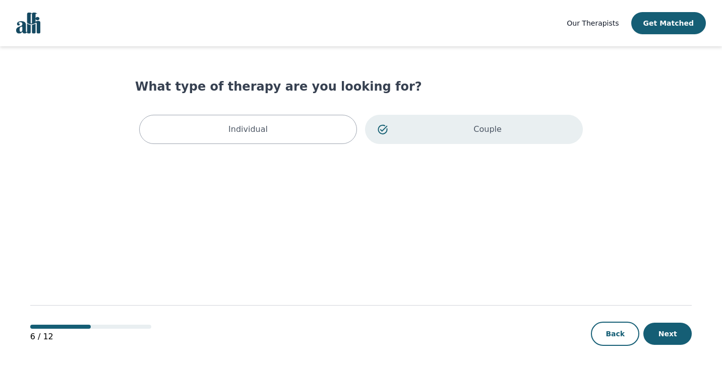
click at [438, 135] on p "Couple" at bounding box center [487, 129] width 165 height 12
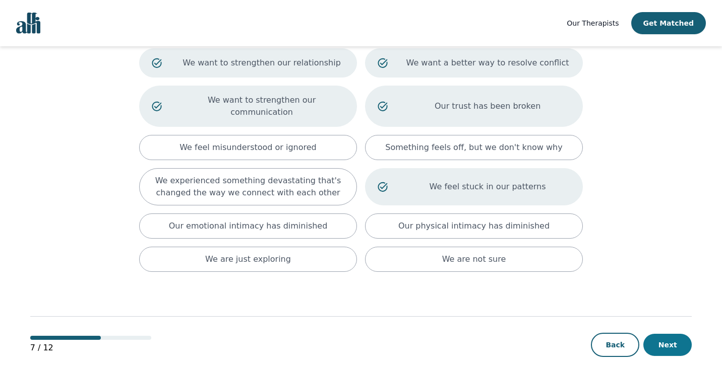
click at [653, 334] on button "Next" at bounding box center [667, 345] width 48 height 22
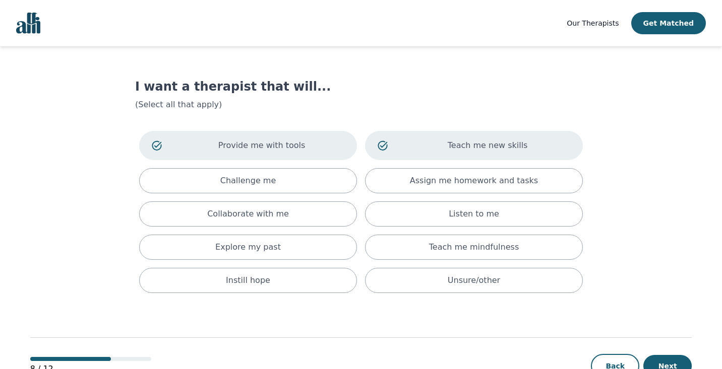
click at [660, 338] on div "8 / 12 Back Next" at bounding box center [361, 349] width 662 height 105
click at [667, 367] on button "Next" at bounding box center [667, 366] width 48 height 22
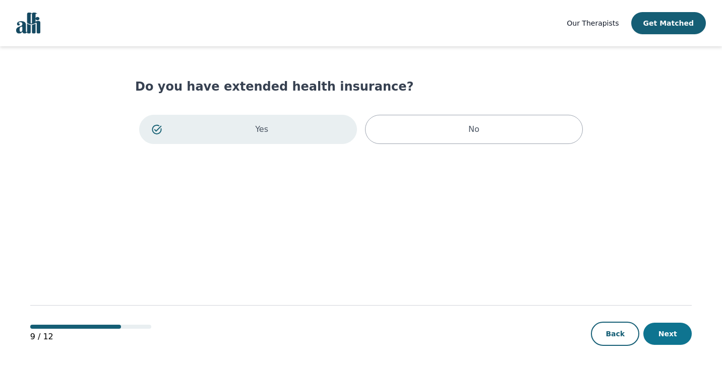
click at [670, 330] on button "Next" at bounding box center [667, 334] width 48 height 22
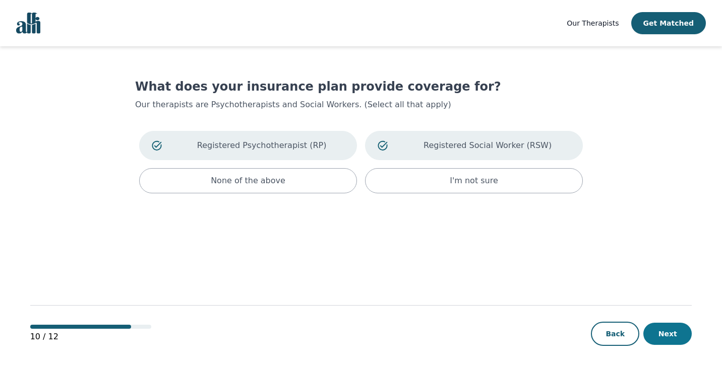
click at [670, 334] on button "Next" at bounding box center [667, 334] width 48 height 22
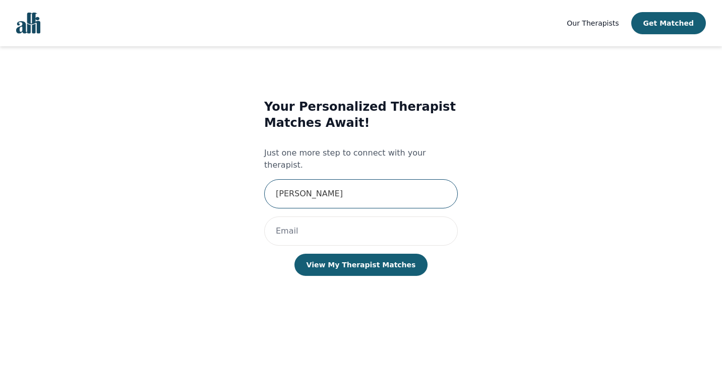
type input "[PERSON_NAME]"
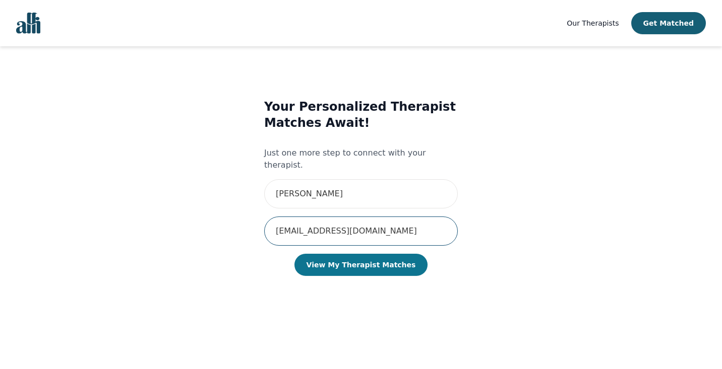
type input "[EMAIL_ADDRESS][DOMAIN_NAME]"
click at [328, 254] on button "View My Therapist Matches" at bounding box center [361, 265] width 134 height 22
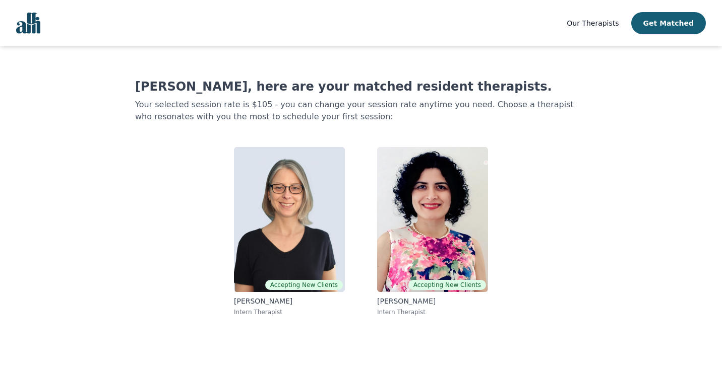
click at [604, 23] on span "Our Therapists" at bounding box center [592, 23] width 52 height 8
